Goal: Task Accomplishment & Management: Manage account settings

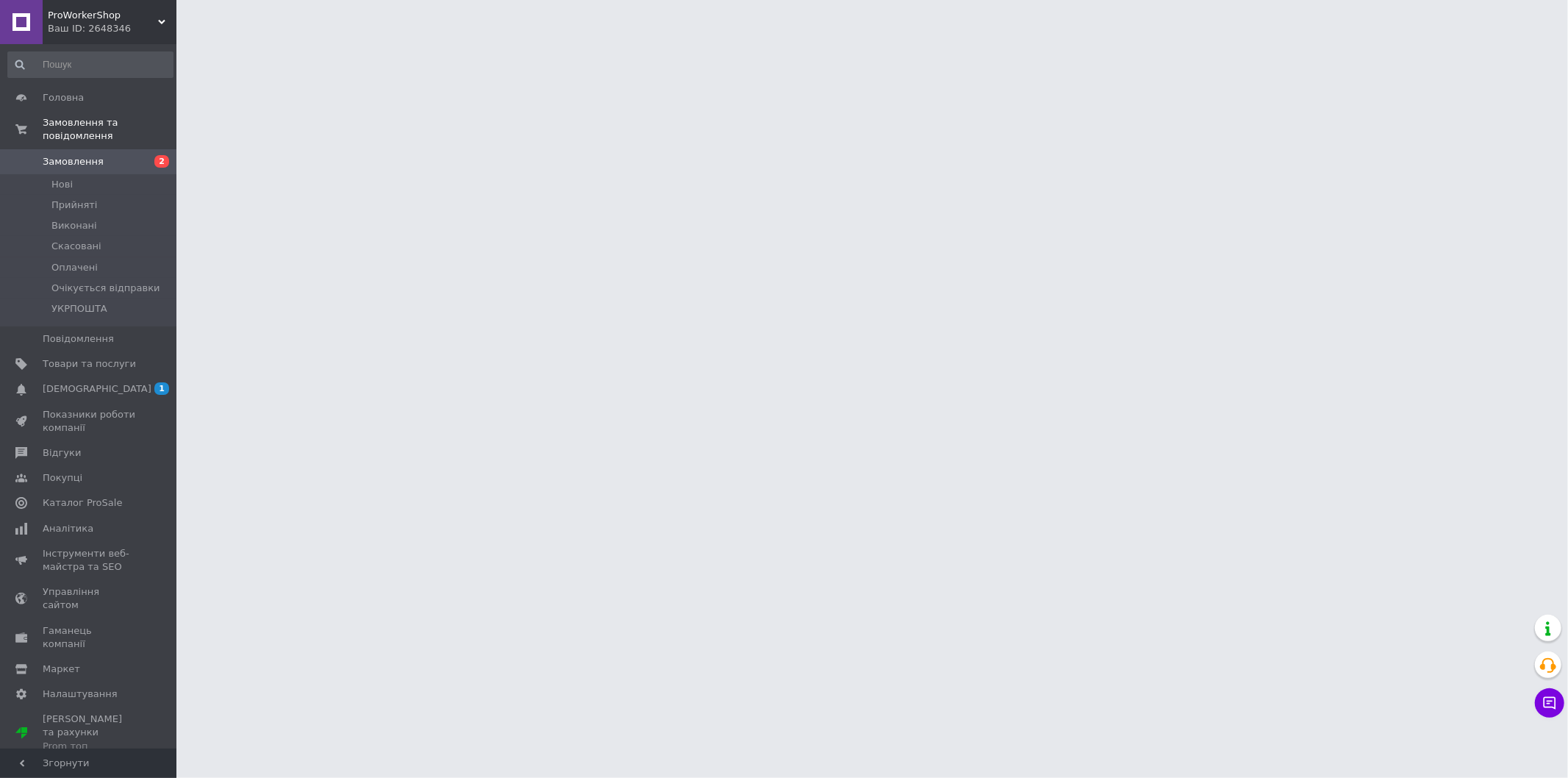
click at [129, 160] on link "Замовлення 2" at bounding box center [90, 162] width 181 height 25
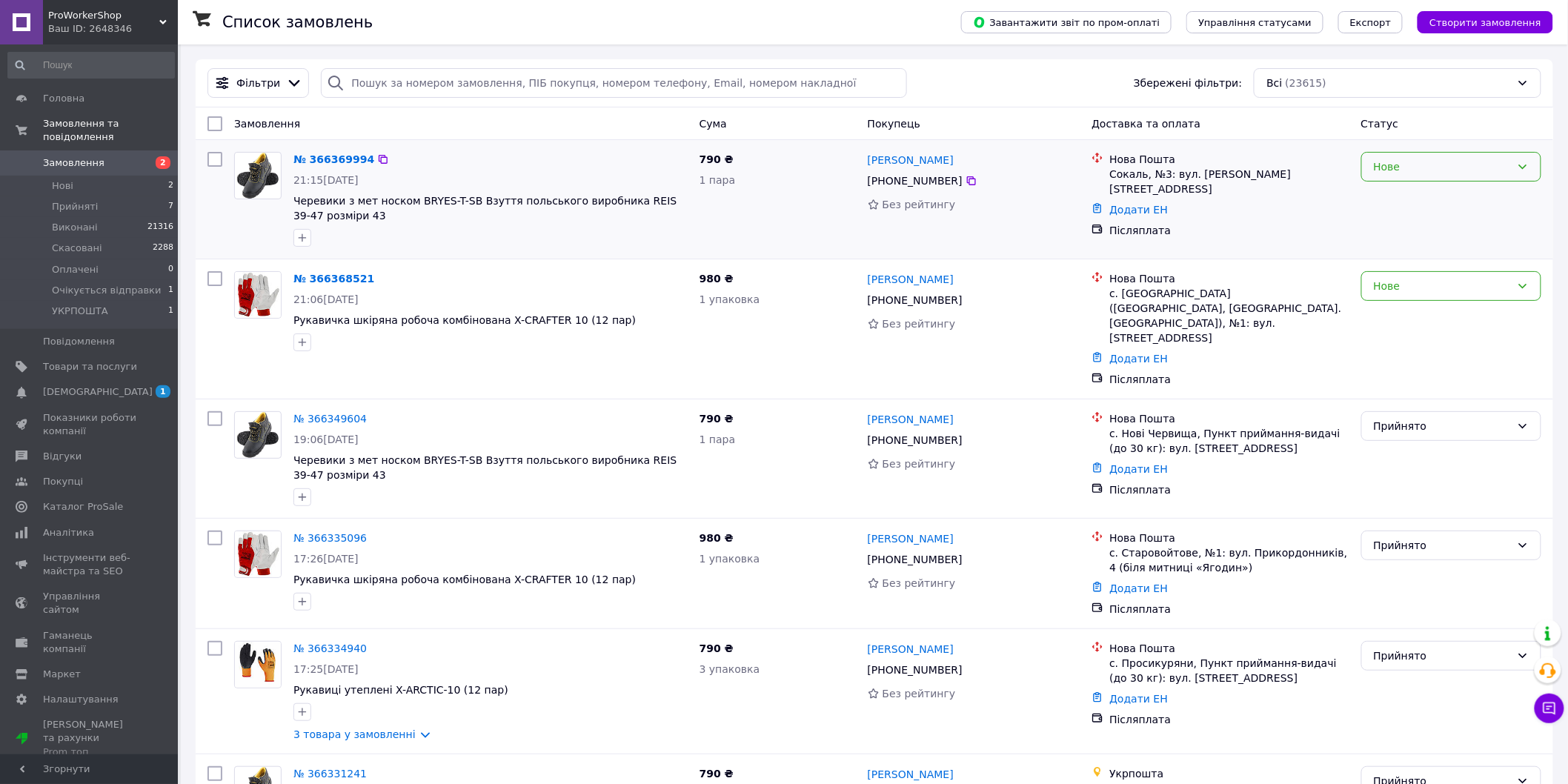
click at [1419, 168] on div "Нове" at bounding box center [1443, 167] width 137 height 17
click at [1411, 201] on li "Прийнято" at bounding box center [1451, 200] width 180 height 27
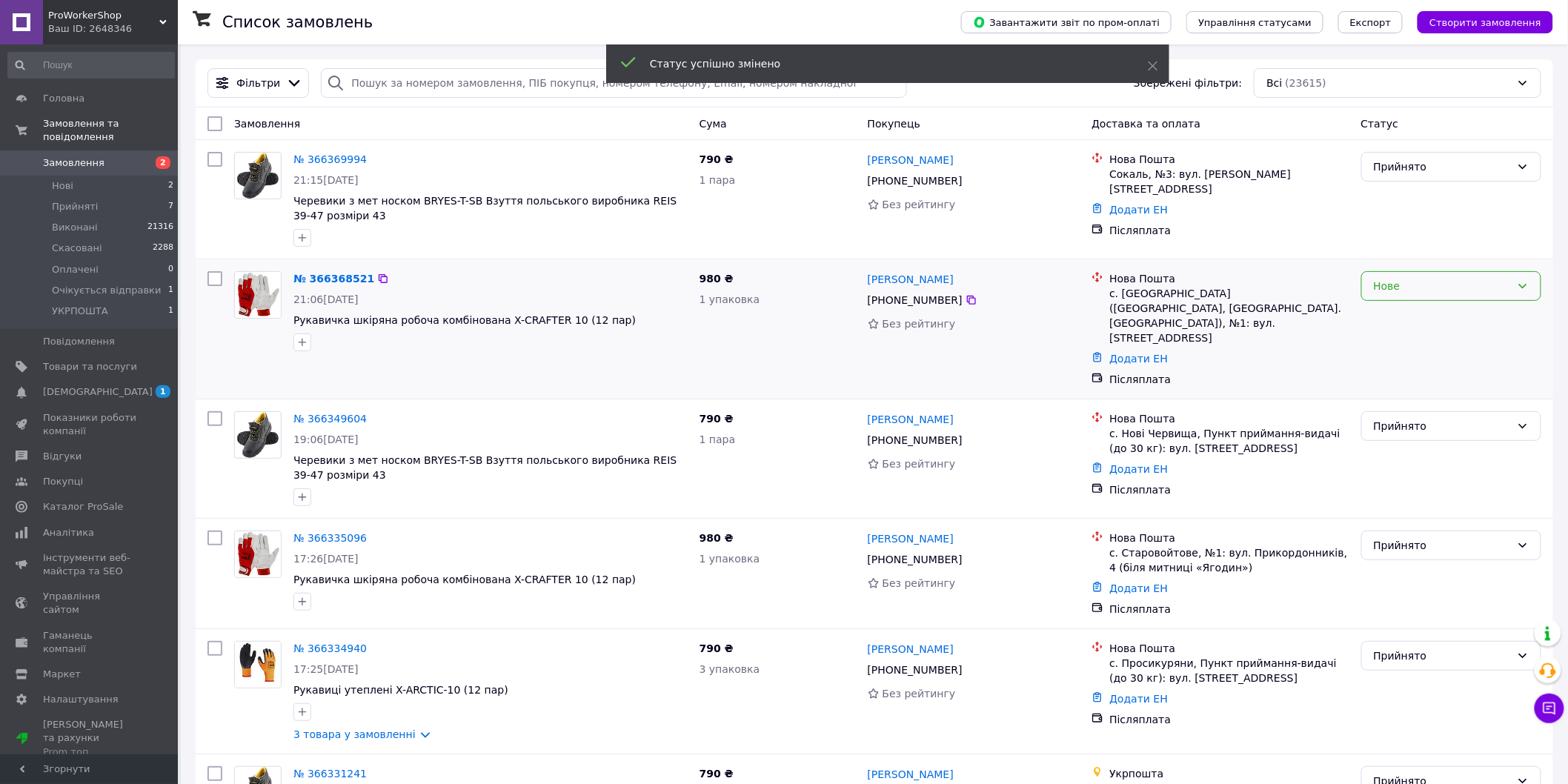
click at [1410, 287] on div "Нове" at bounding box center [1443, 286] width 137 height 17
click at [1404, 316] on li "Прийнято" at bounding box center [1451, 320] width 180 height 27
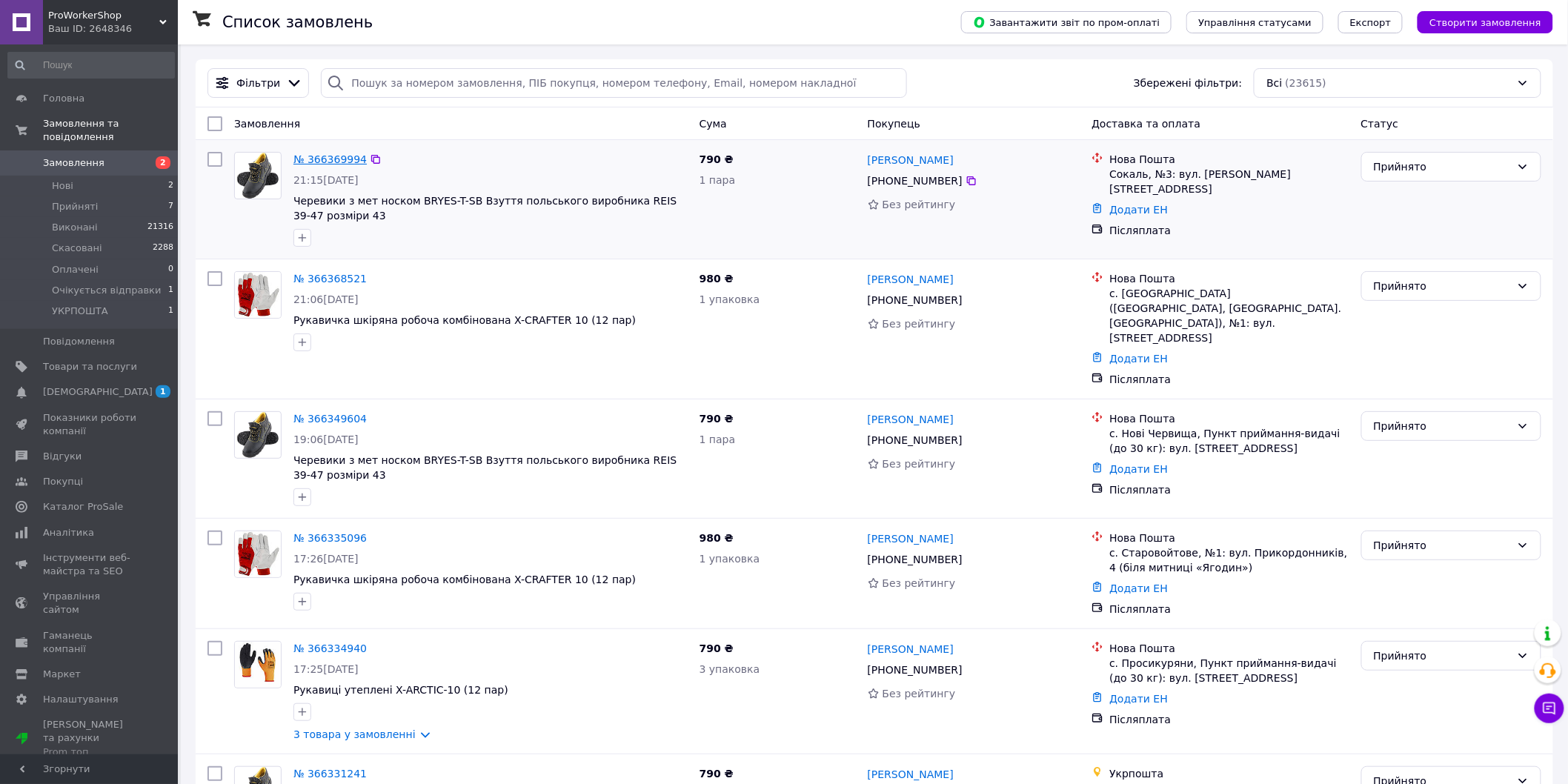
click at [329, 153] on div "№ 366369994" at bounding box center [330, 159] width 76 height 18
click at [330, 154] on link "№ 366369994" at bounding box center [330, 159] width 73 height 12
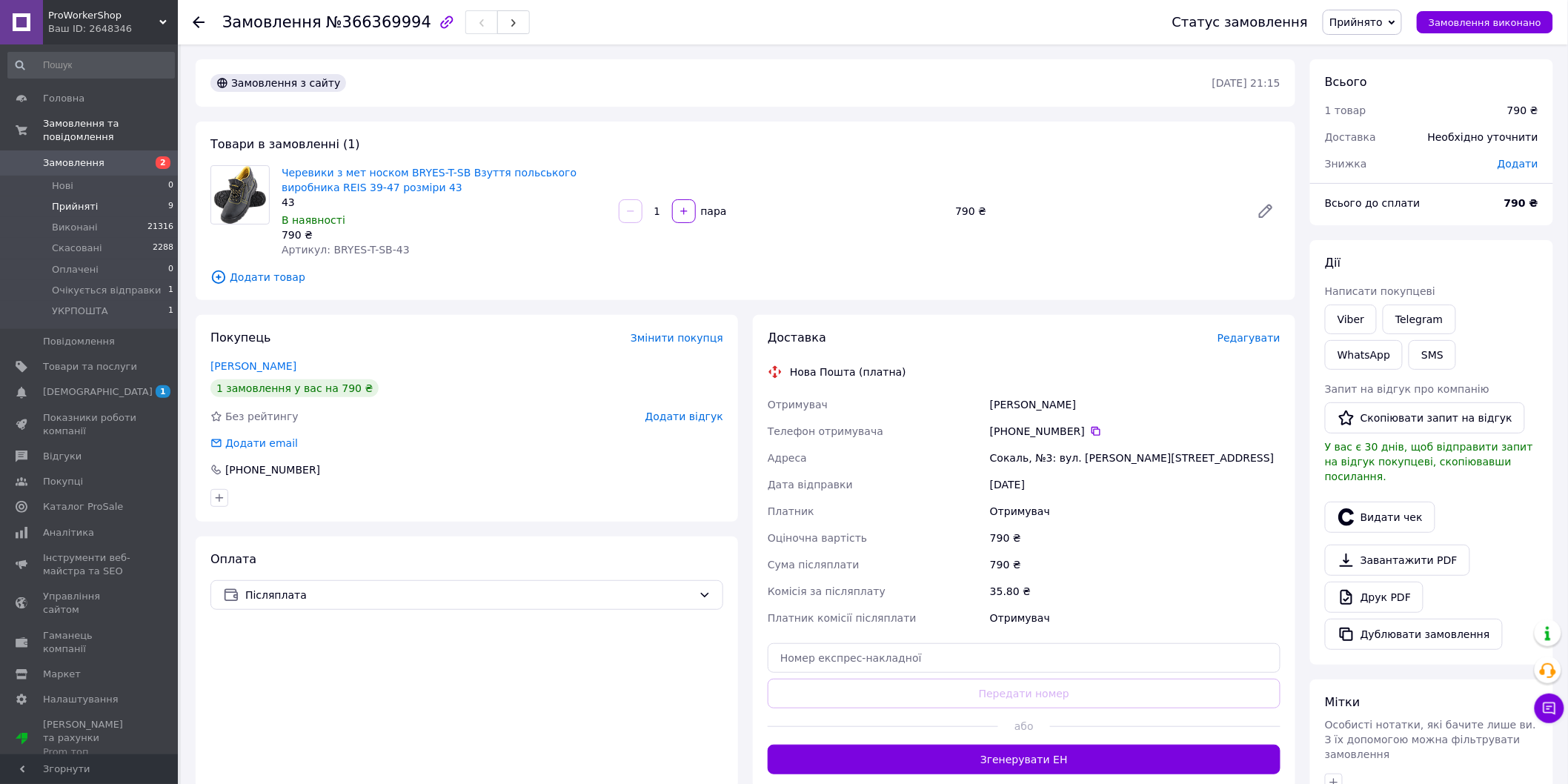
click at [134, 196] on li "Прийняті 9" at bounding box center [91, 206] width 182 height 21
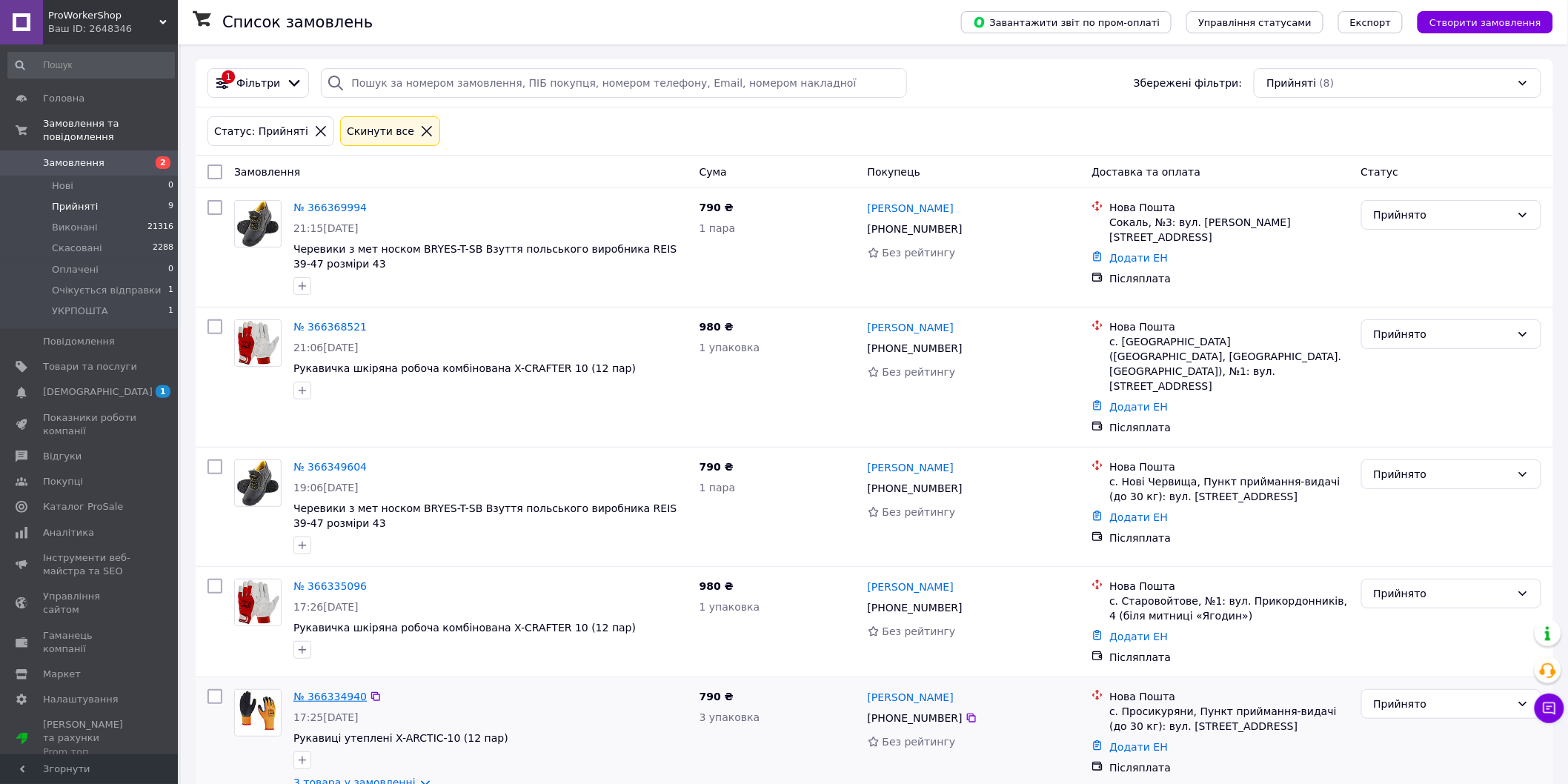
click at [326, 690] on link "№ 366334940" at bounding box center [330, 696] width 73 height 12
